Goal: Navigation & Orientation: Find specific page/section

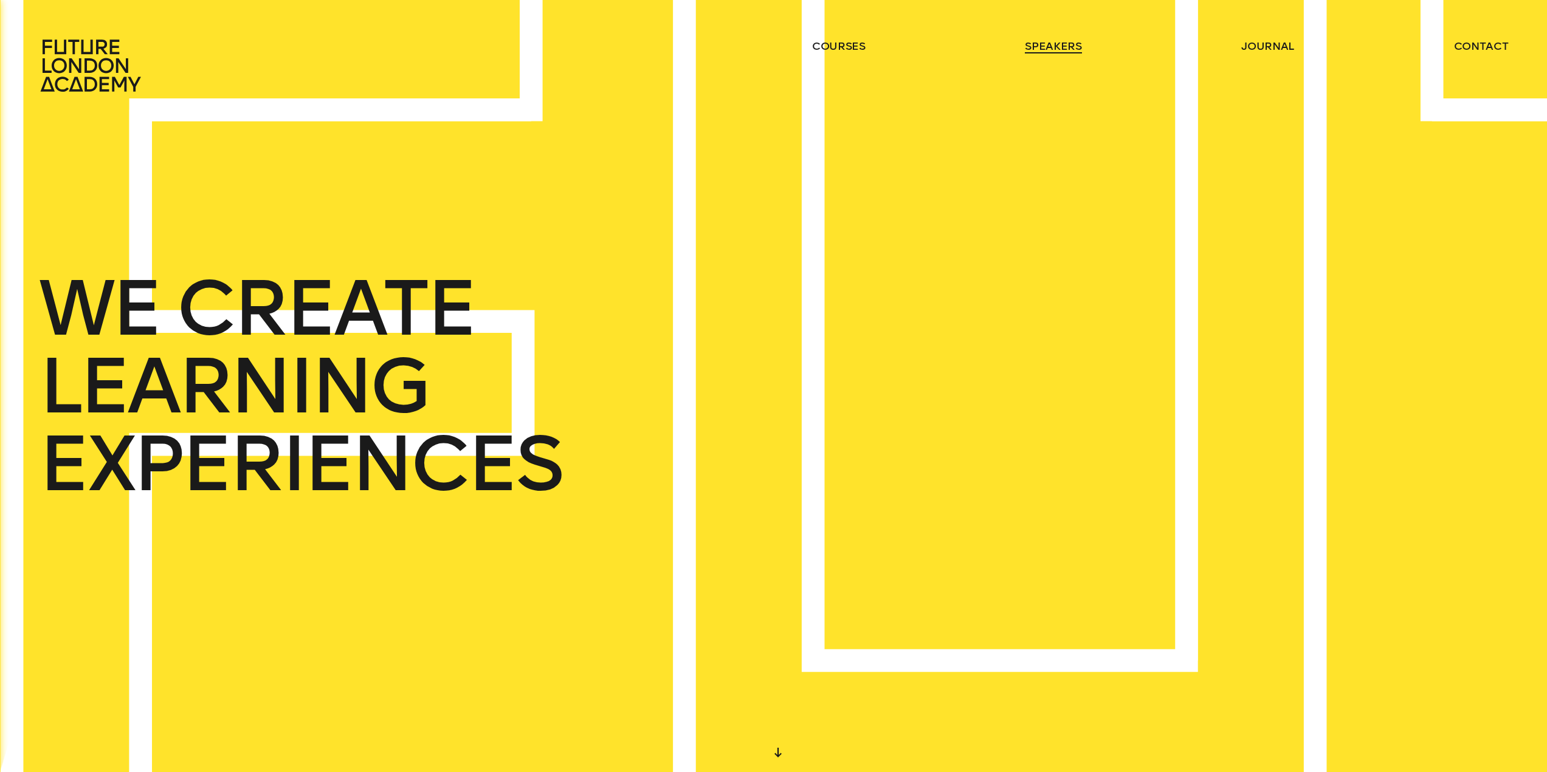
click at [1029, 46] on link "speakers" at bounding box center [1053, 46] width 57 height 15
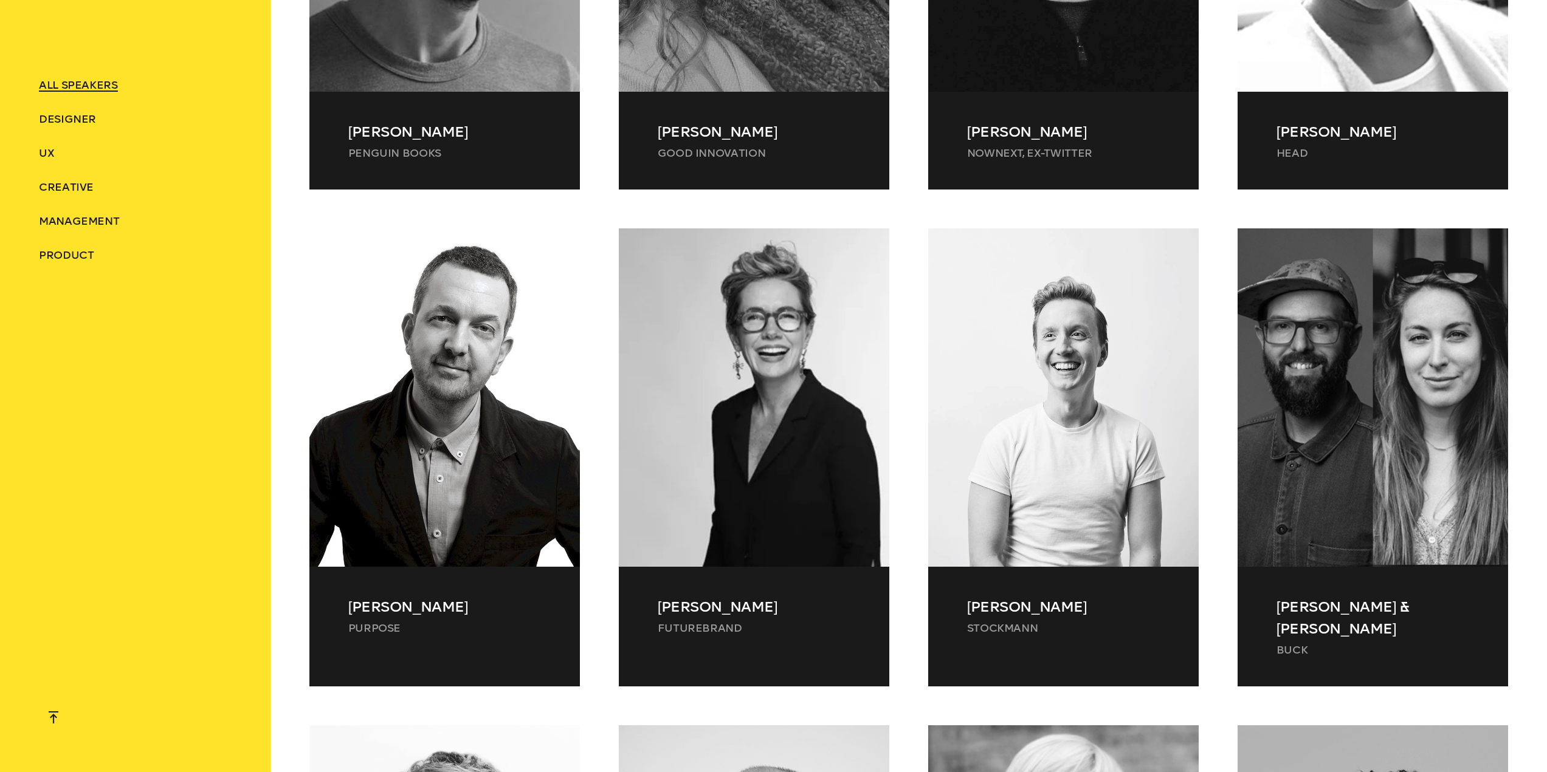
click at [605, 315] on div "[PERSON_NAME] FutureBrand [PERSON_NAME] FutureBrand FutureBrand unites experts …" at bounding box center [753, 477] width 309 height 497
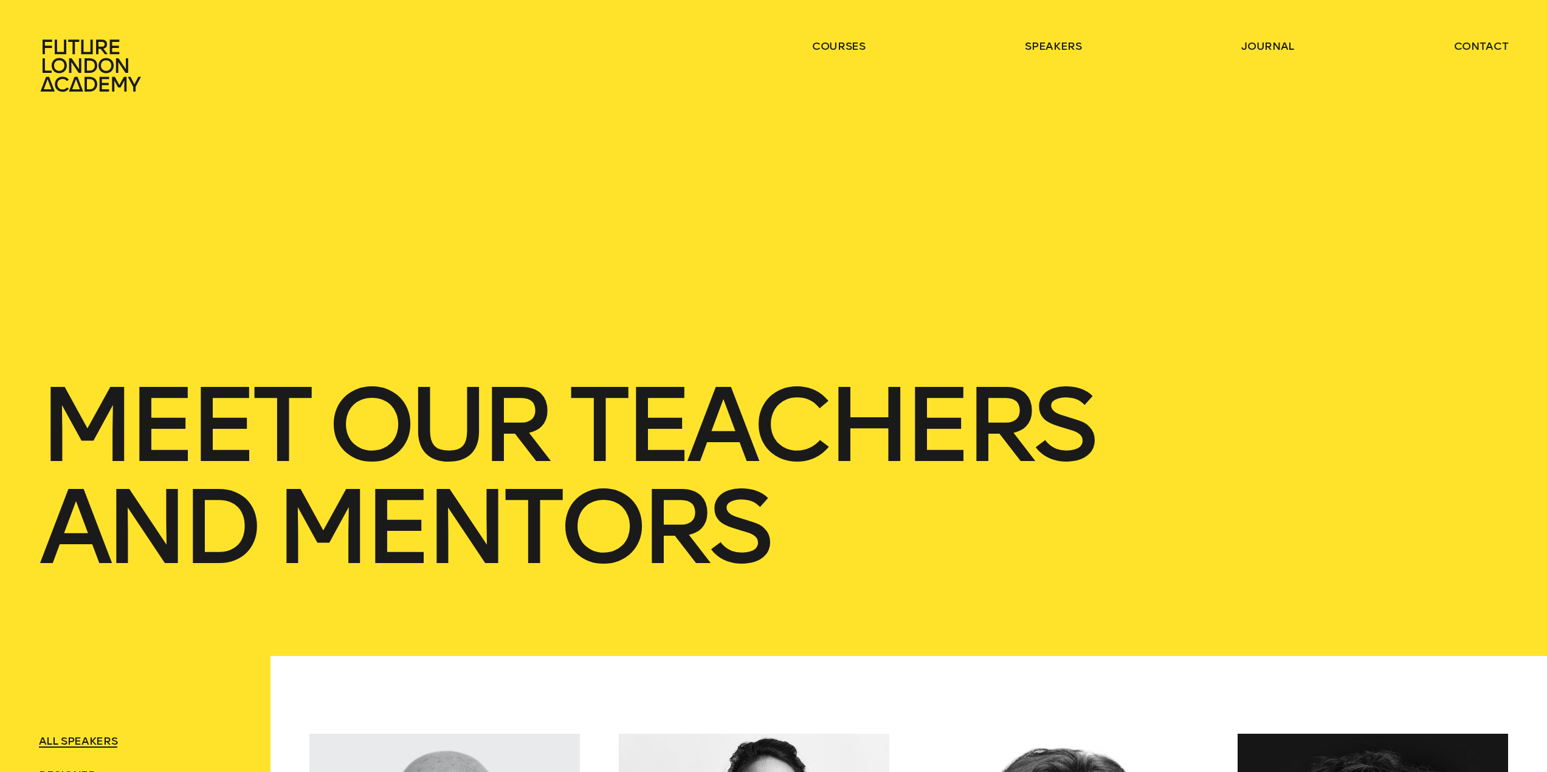
click at [1246, 36] on header "courses speakers journal contact" at bounding box center [773, 46] width 1547 height 92
click at [1245, 42] on link "journal" at bounding box center [1267, 46] width 53 height 15
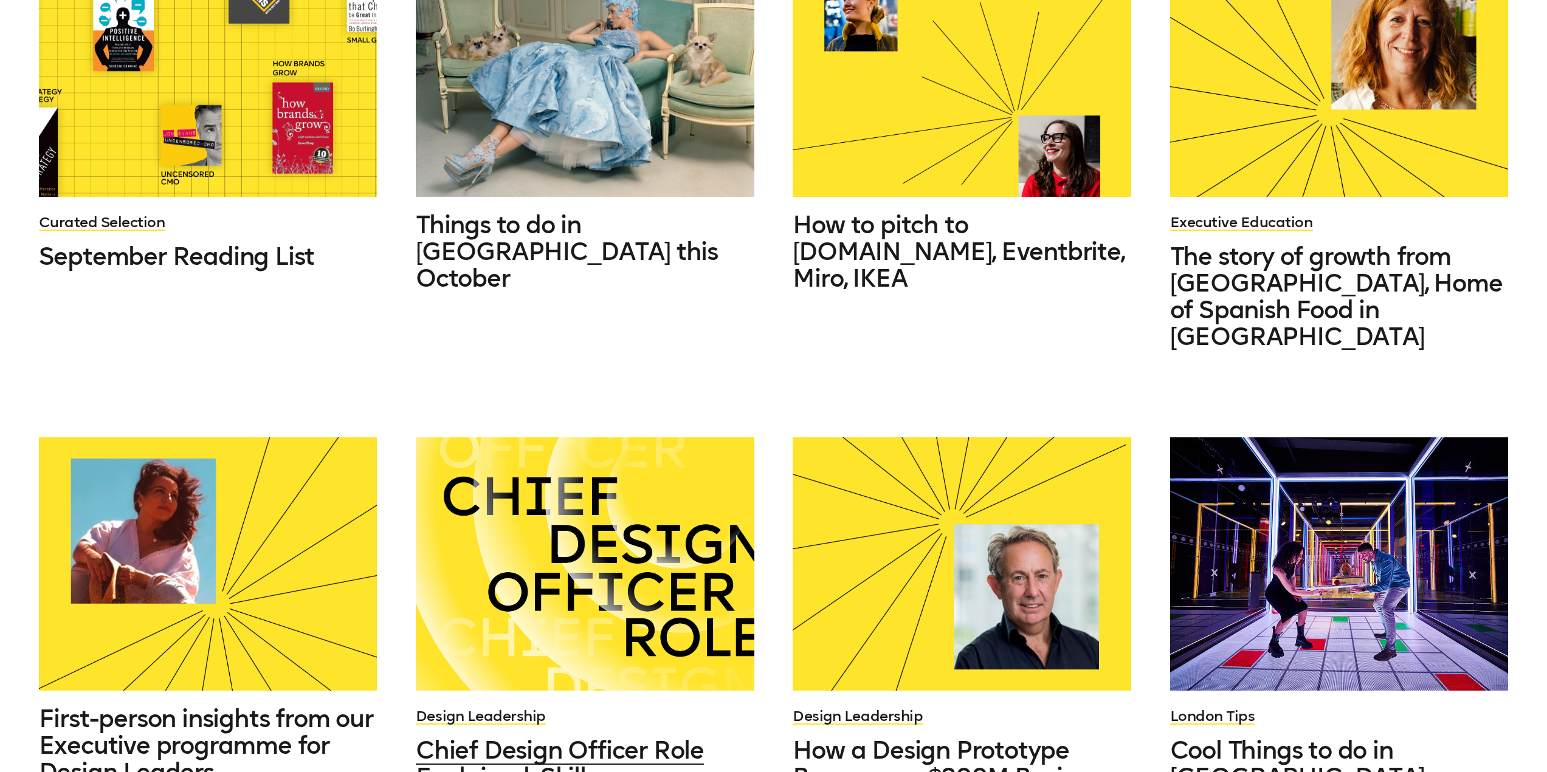
scroll to position [851, 0]
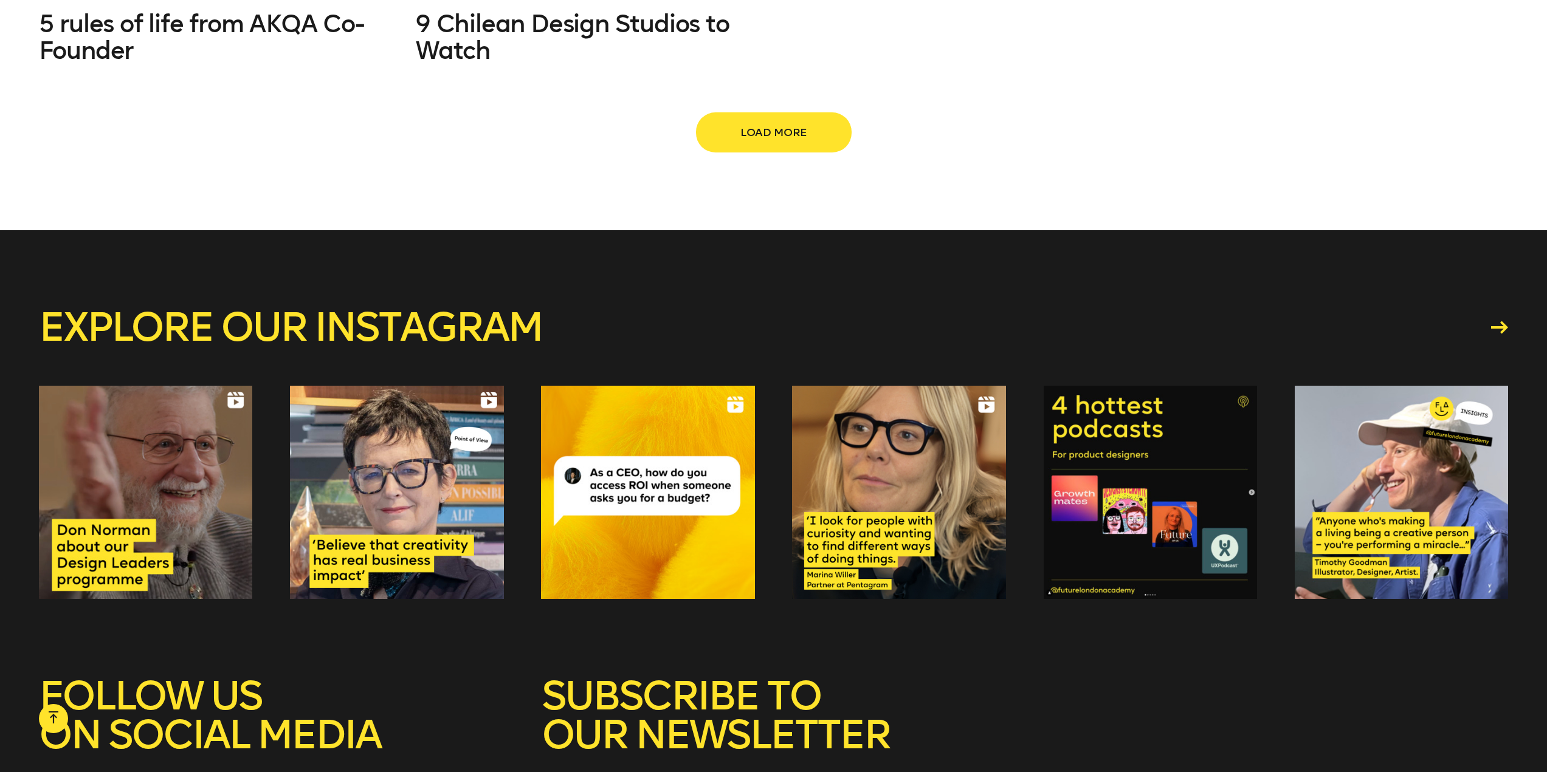
click at [1044, 266] on div "Explore our instagram" at bounding box center [774, 453] width 1470 height 447
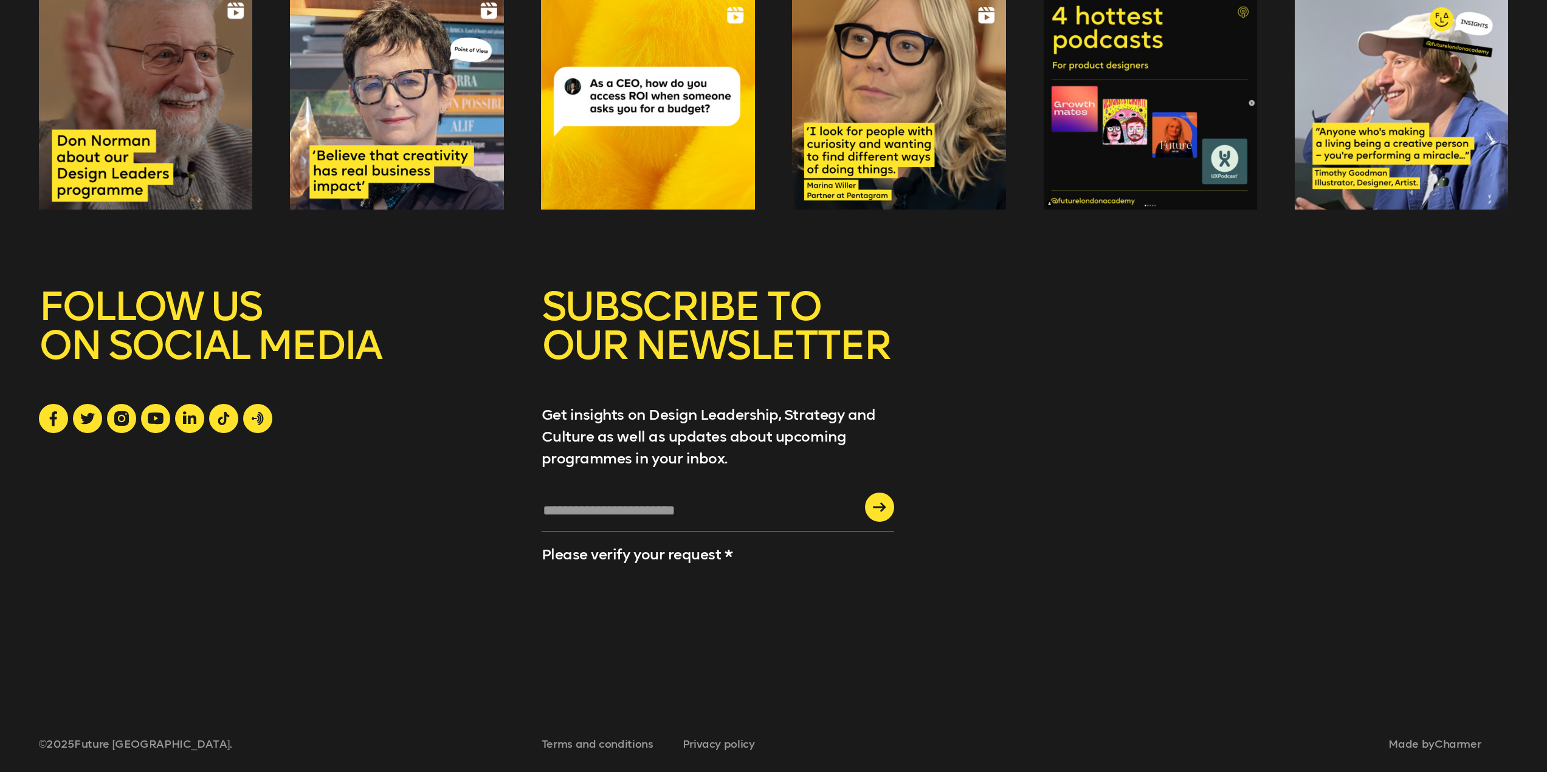
click at [1017, 605] on div "SUBSCRIBE TO OUR NEWSLETTER Get insights on Design Leadership, Strategy and Cul…" at bounding box center [774, 473] width 1470 height 372
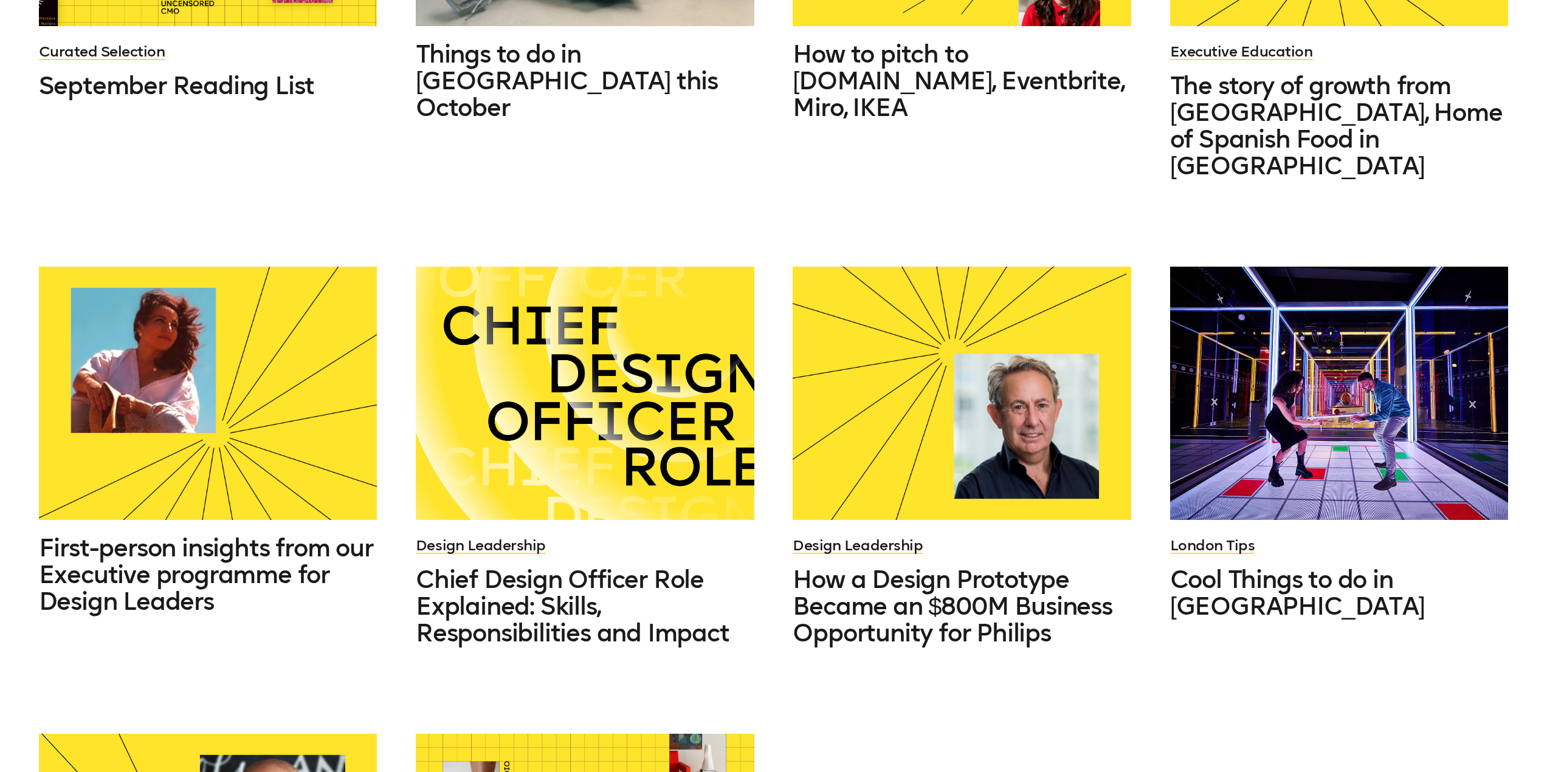
scroll to position [0, 0]
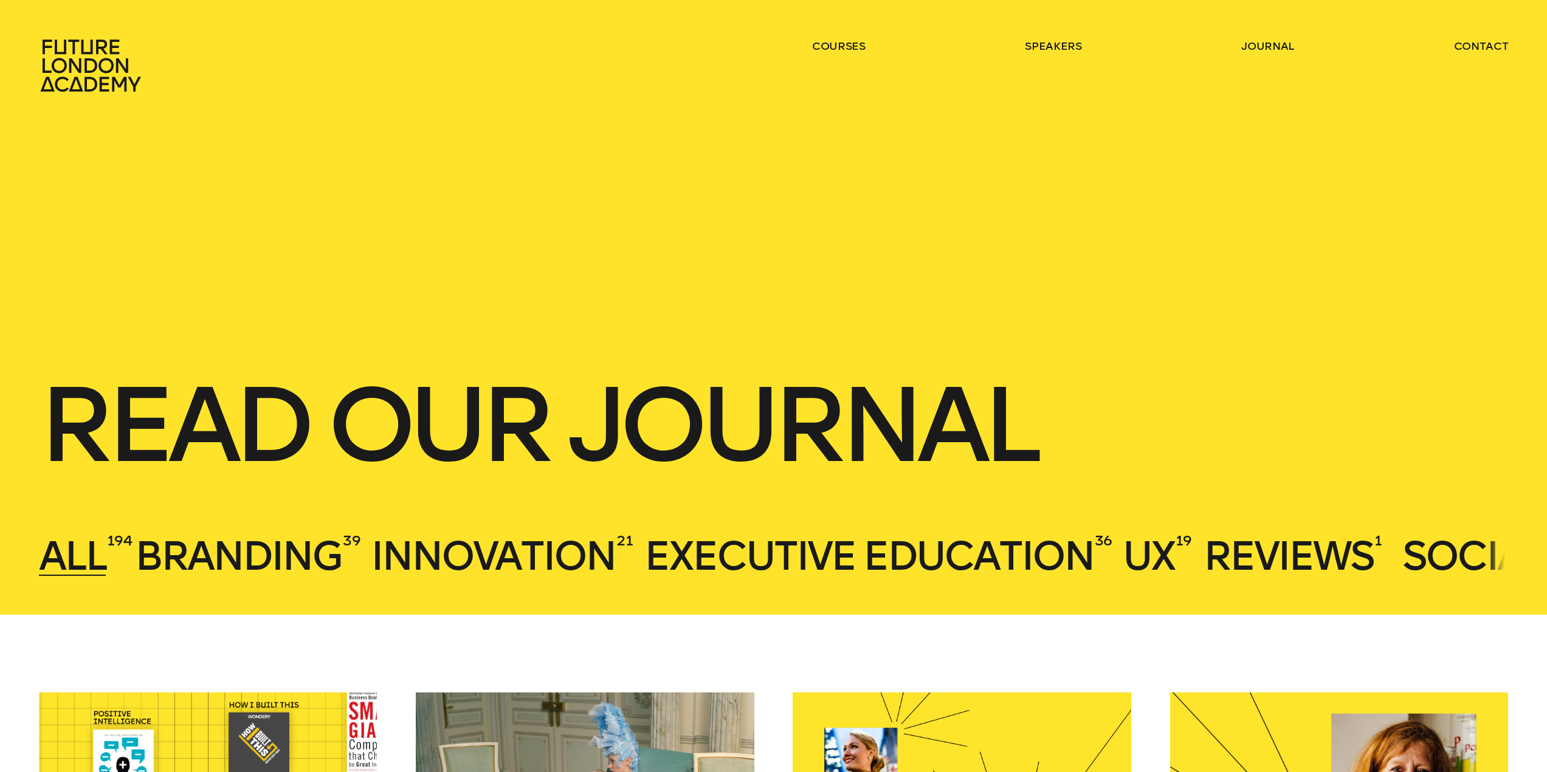
click at [94, 71] on icon at bounding box center [90, 66] width 100 height 52
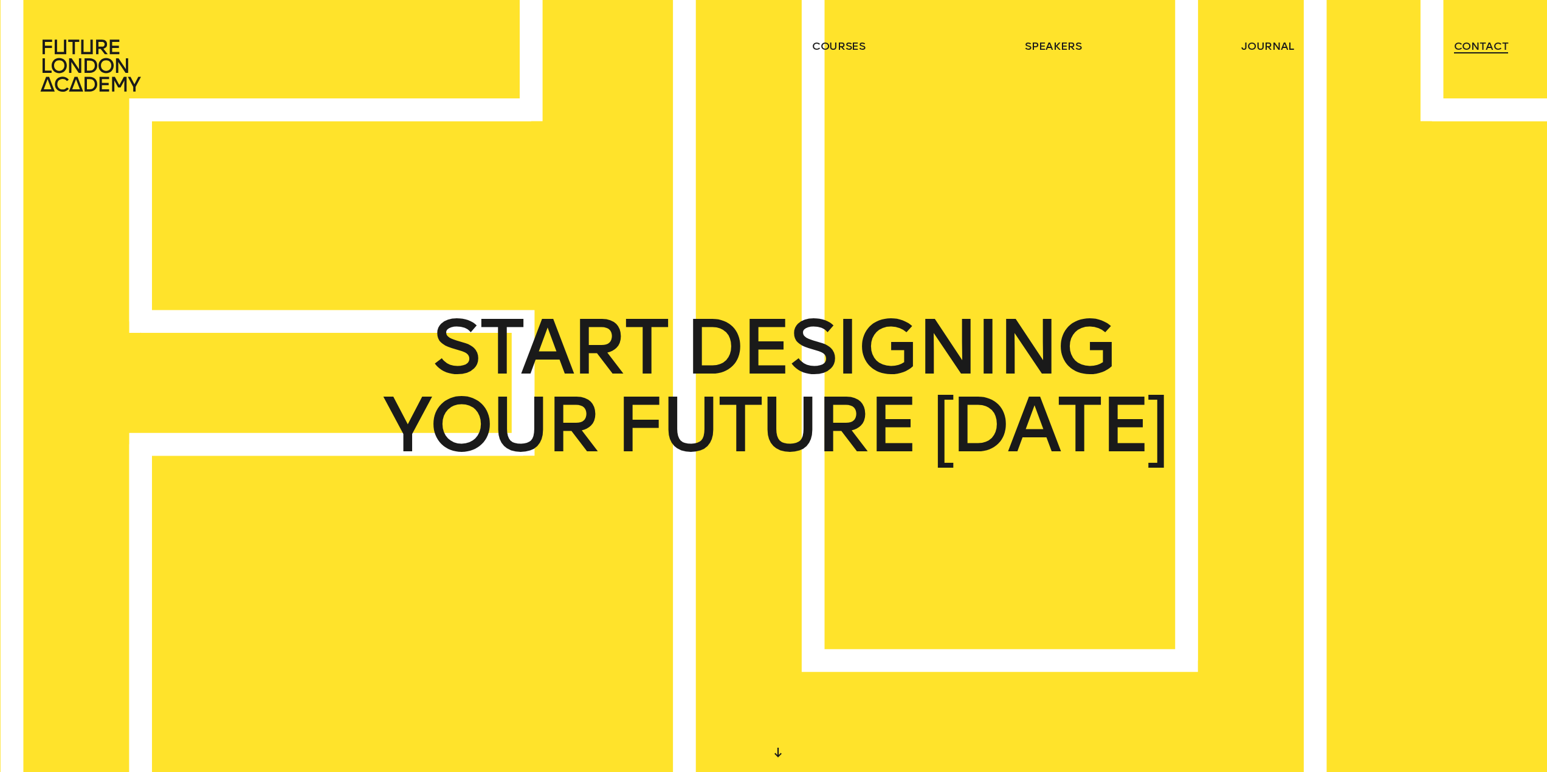
click at [1481, 44] on link "contact" at bounding box center [1481, 46] width 55 height 15
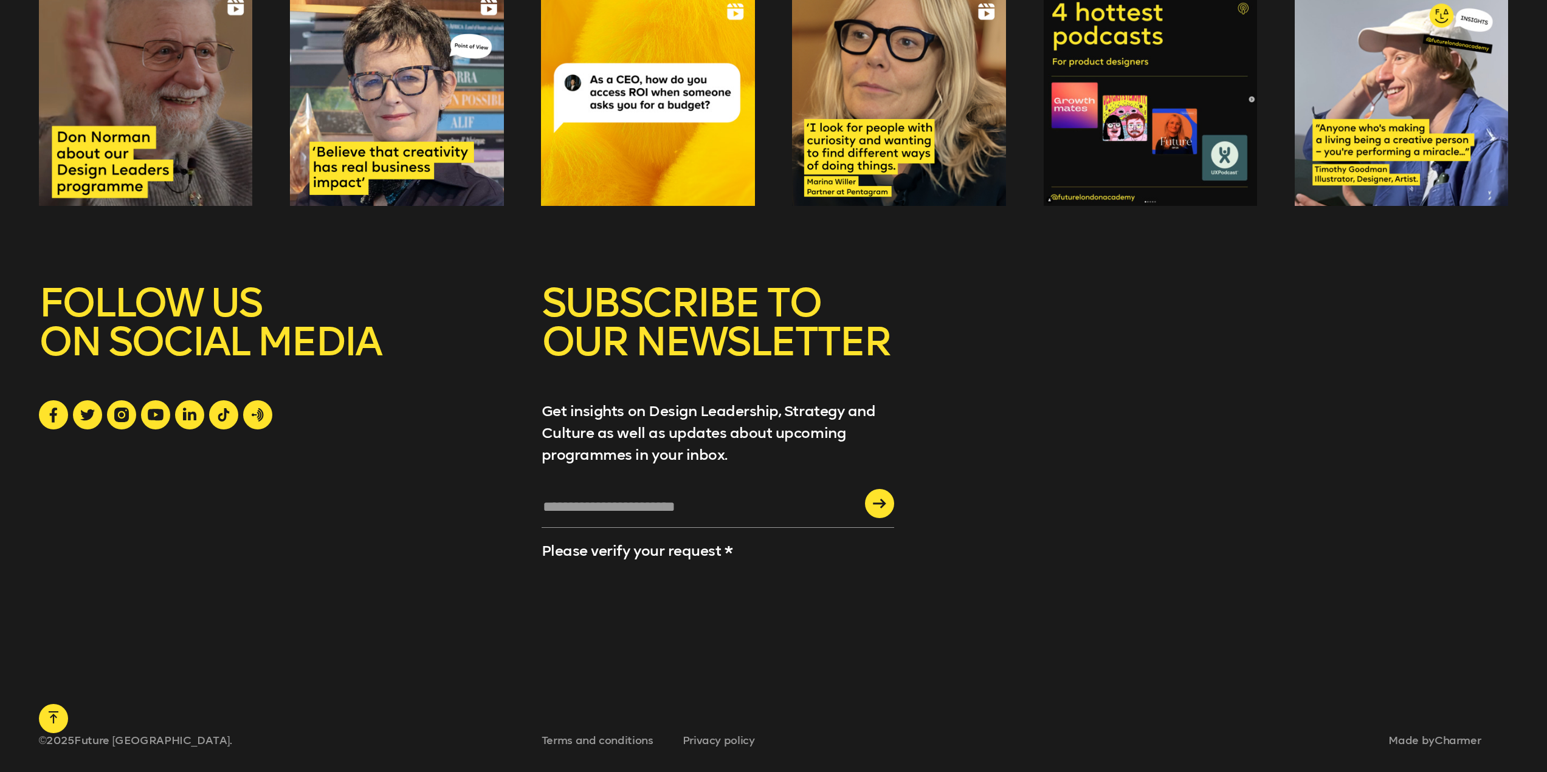
scroll to position [2136, 0]
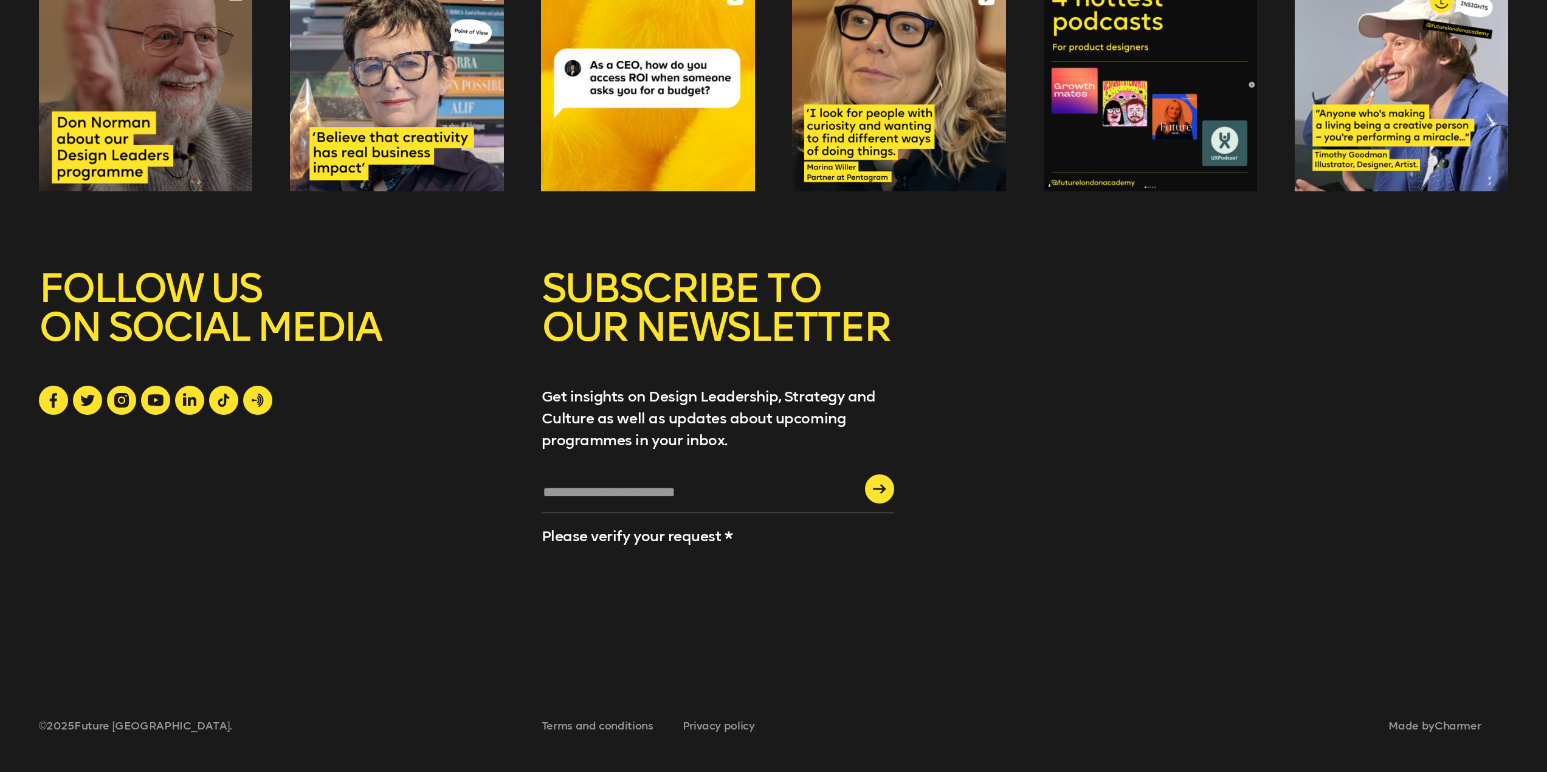
drag, startPoint x: 1199, startPoint y: 590, endPoint x: 1191, endPoint y: 621, distance: 32.0
click at [1198, 590] on div "SUBSCRIBE TO OUR NEWSLETTER Get insights on Design Leadership, Strategy and Cul…" at bounding box center [774, 455] width 1470 height 372
click at [119, 402] on icon at bounding box center [121, 400] width 15 height 15
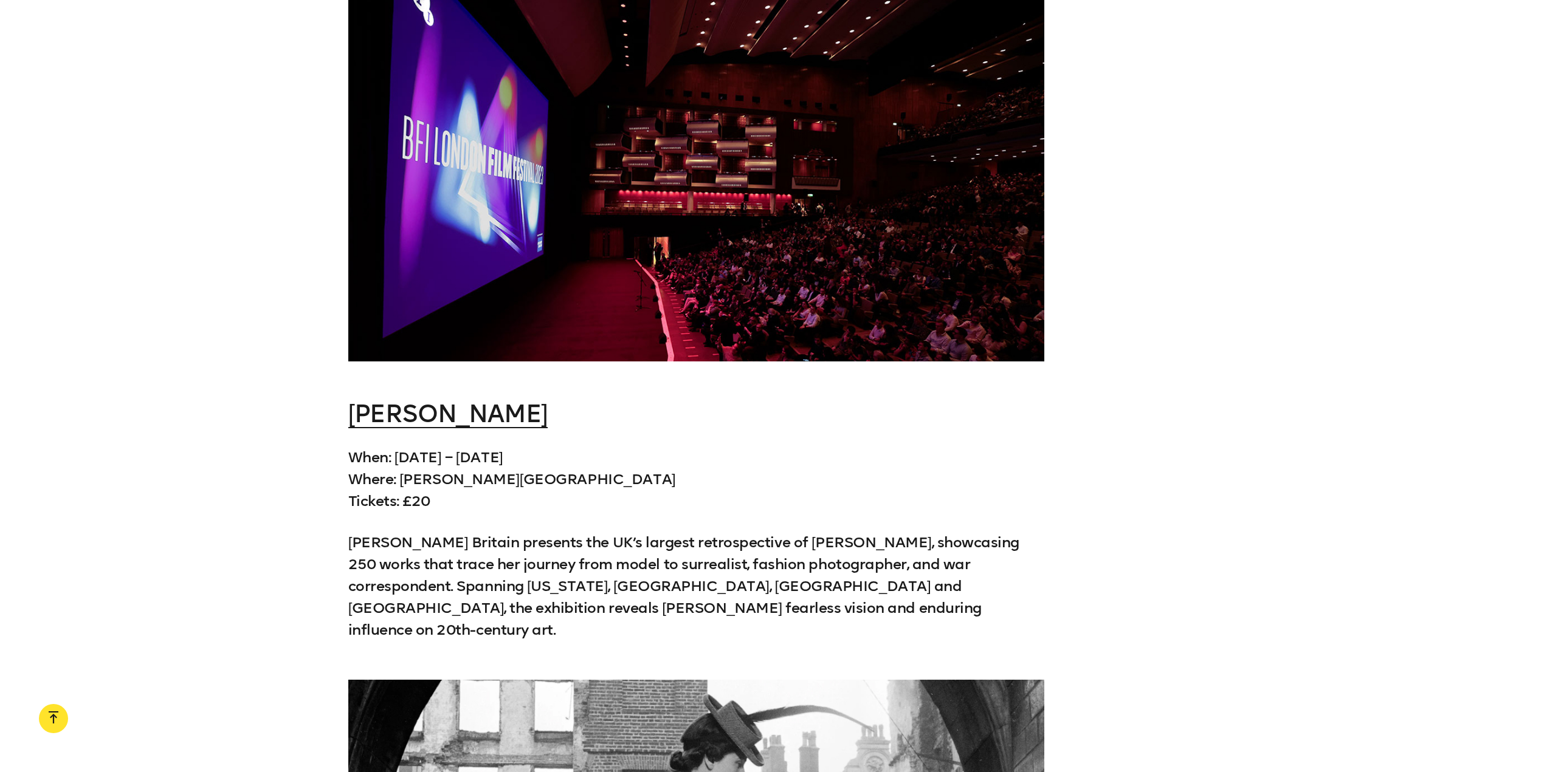
scroll to position [3768, 0]
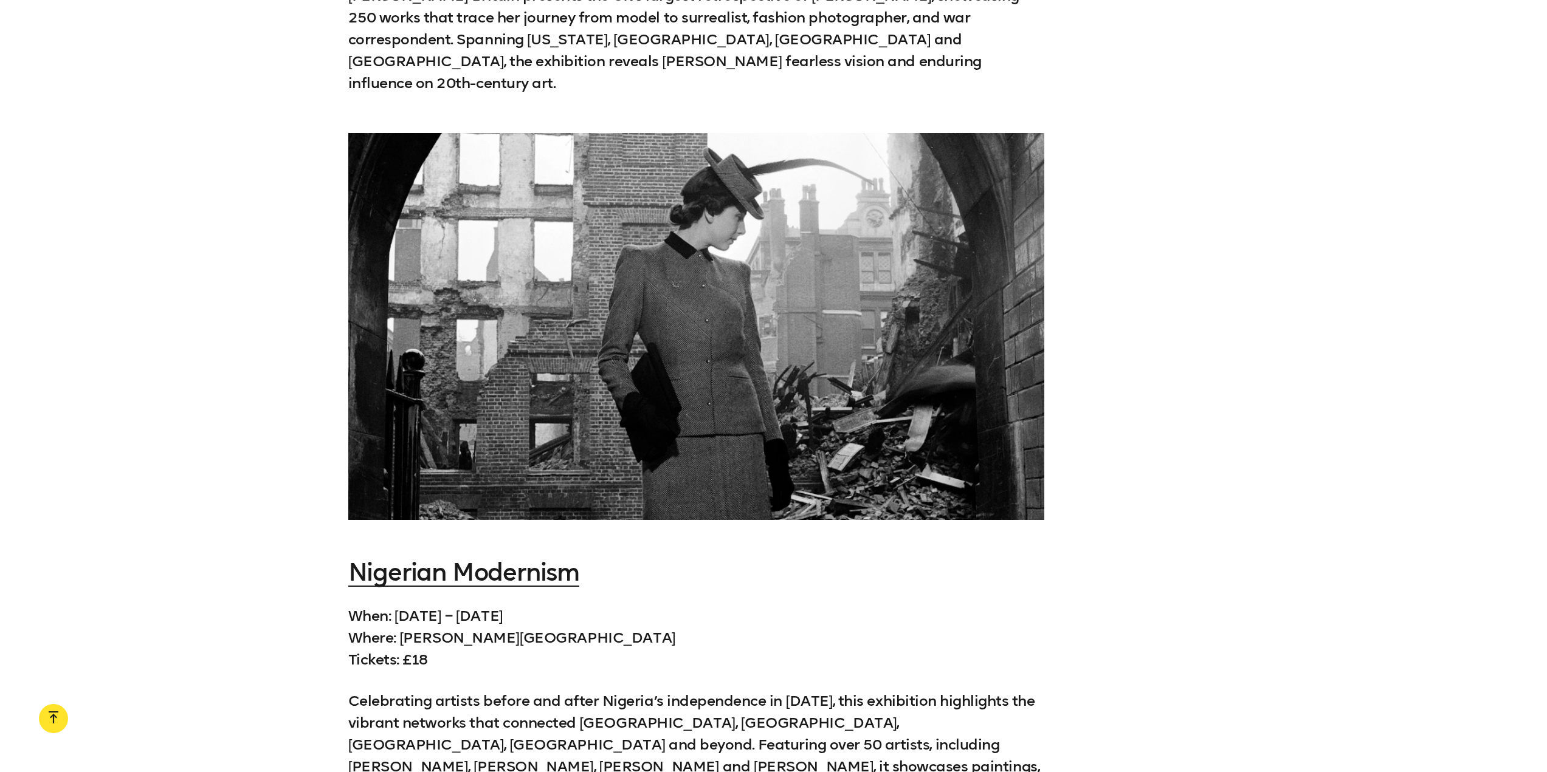
click at [1112, 261] on div at bounding box center [773, 327] width 1547 height 388
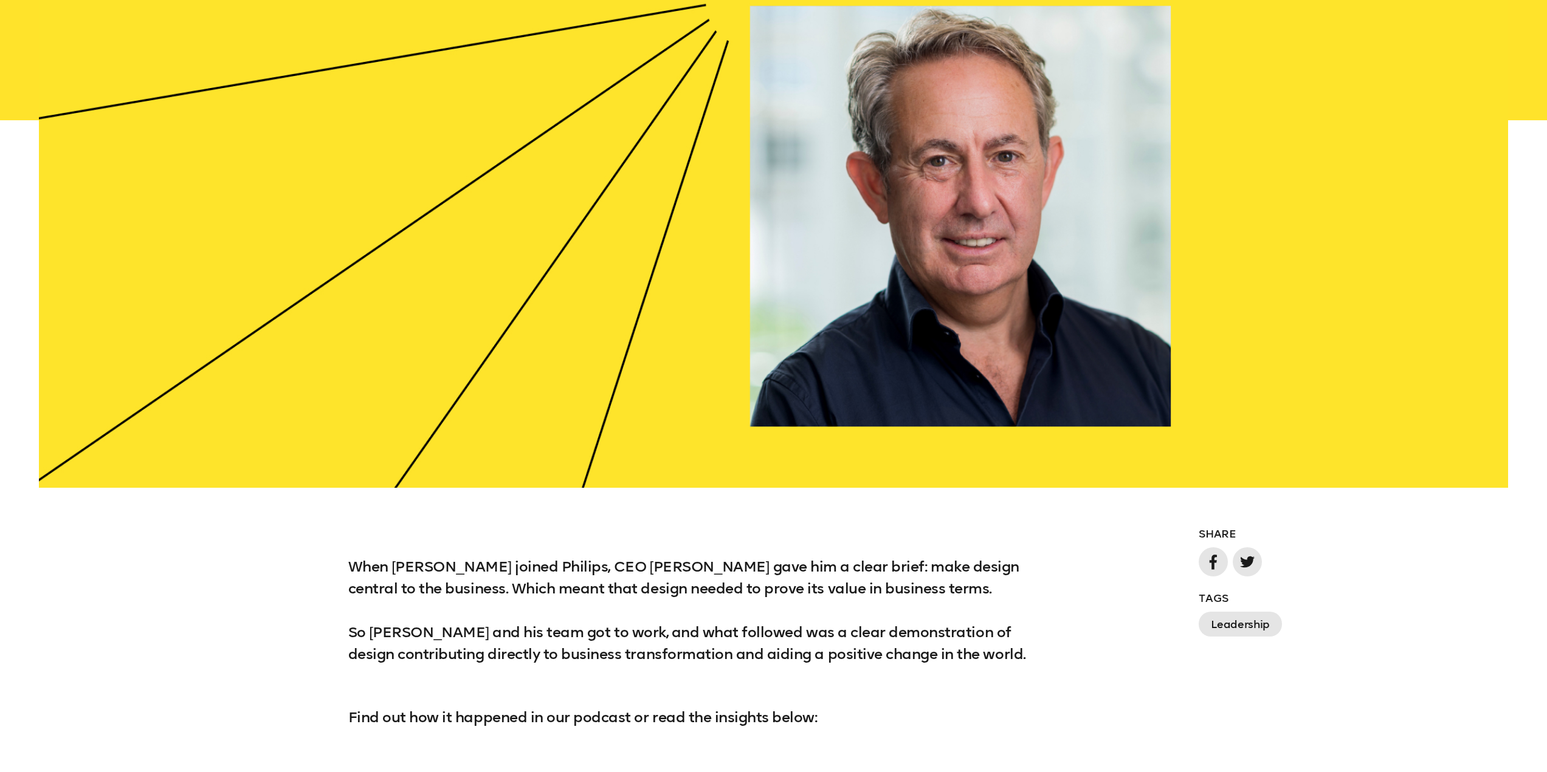
scroll to position [1155, 0]
